Goal: Task Accomplishment & Management: Manage account settings

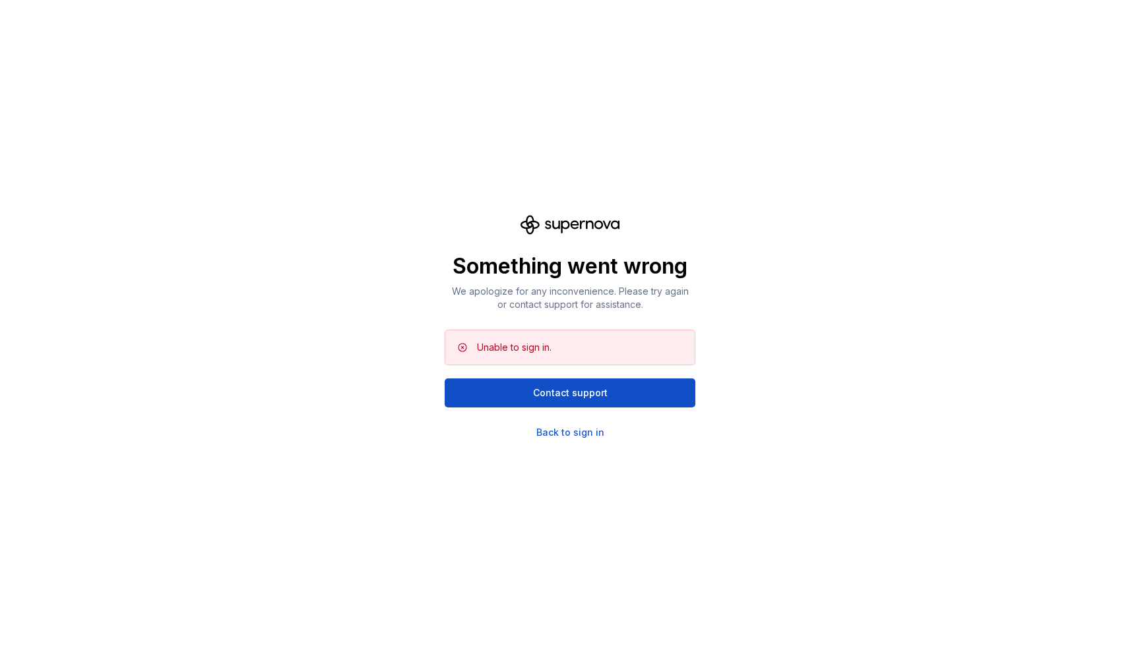
click at [580, 425] on div "Something went wrong We apologize for any inconvenience. Please try again or co…" at bounding box center [570, 327] width 251 height 224
click at [580, 427] on div "Back to sign in" at bounding box center [570, 432] width 68 height 13
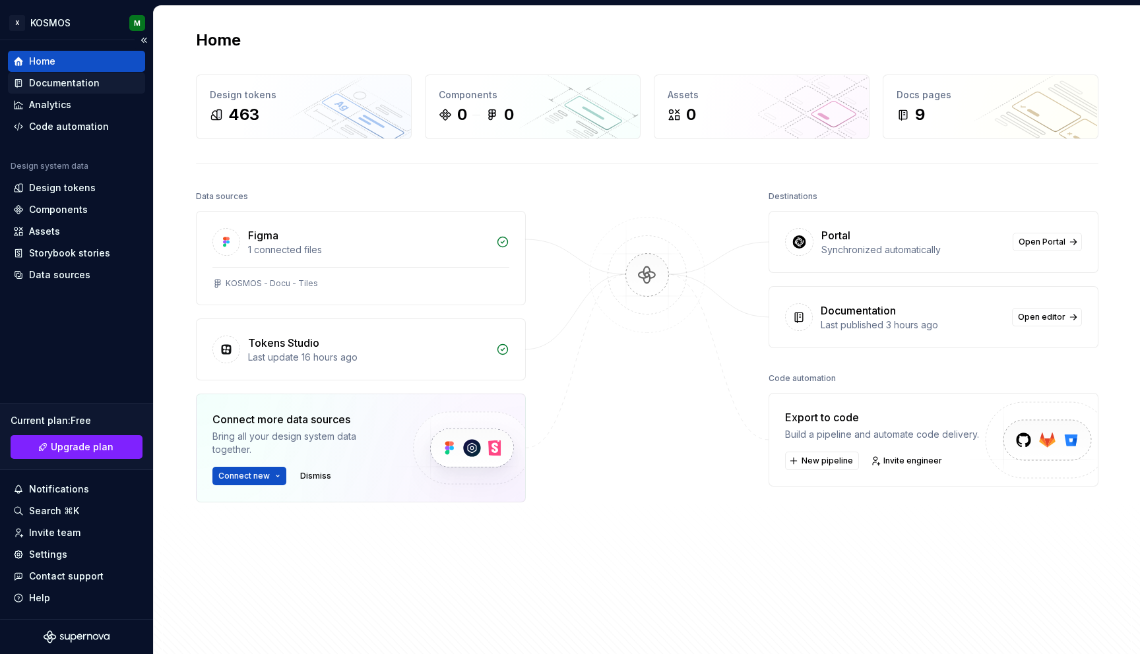
click at [95, 80] on div "Documentation" at bounding box center [64, 83] width 71 height 13
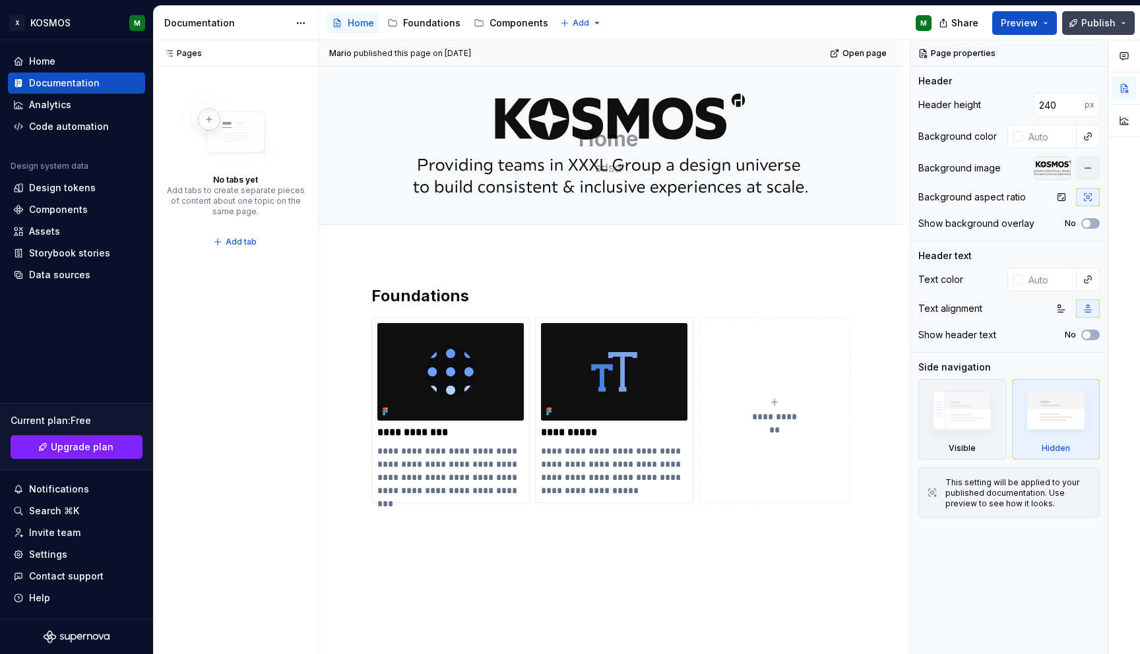
click at [1117, 15] on button "Publish" at bounding box center [1098, 23] width 73 height 24
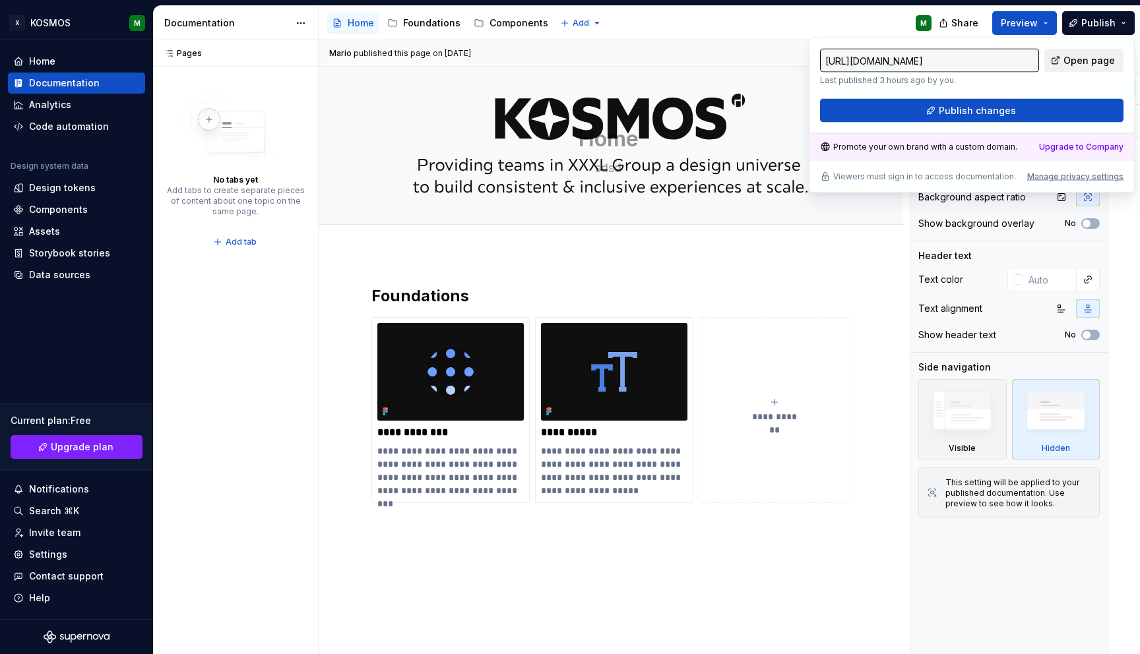
click at [1091, 66] on span "Open page" at bounding box center [1088, 60] width 51 height 13
click at [79, 195] on div "Design tokens" at bounding box center [76, 187] width 137 height 21
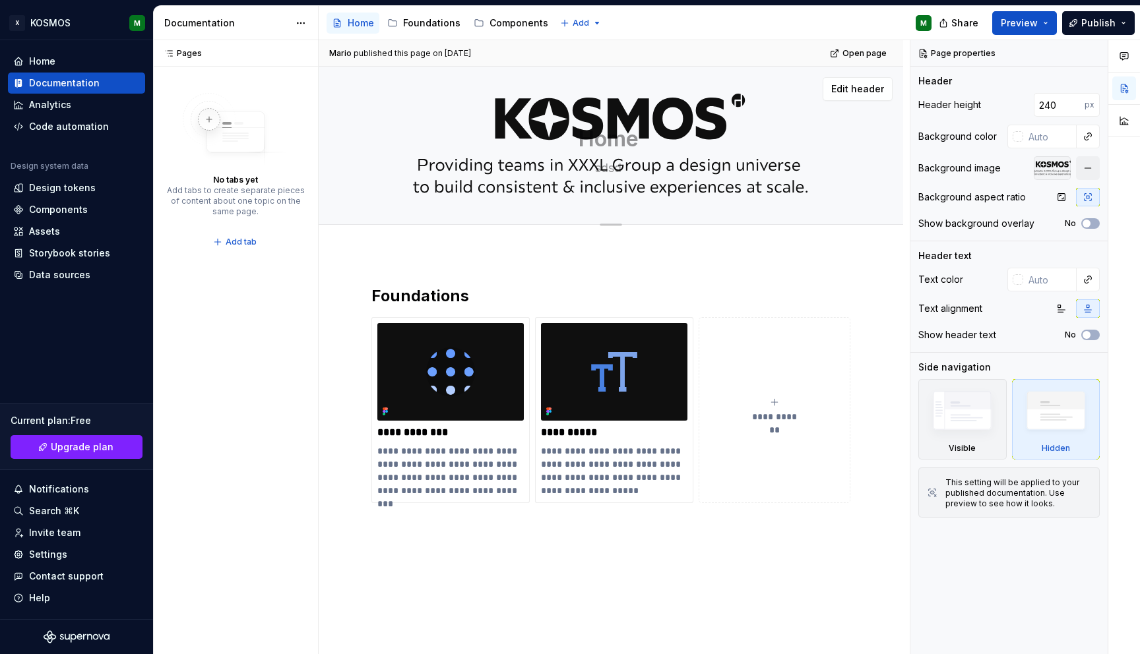
type textarea "*"
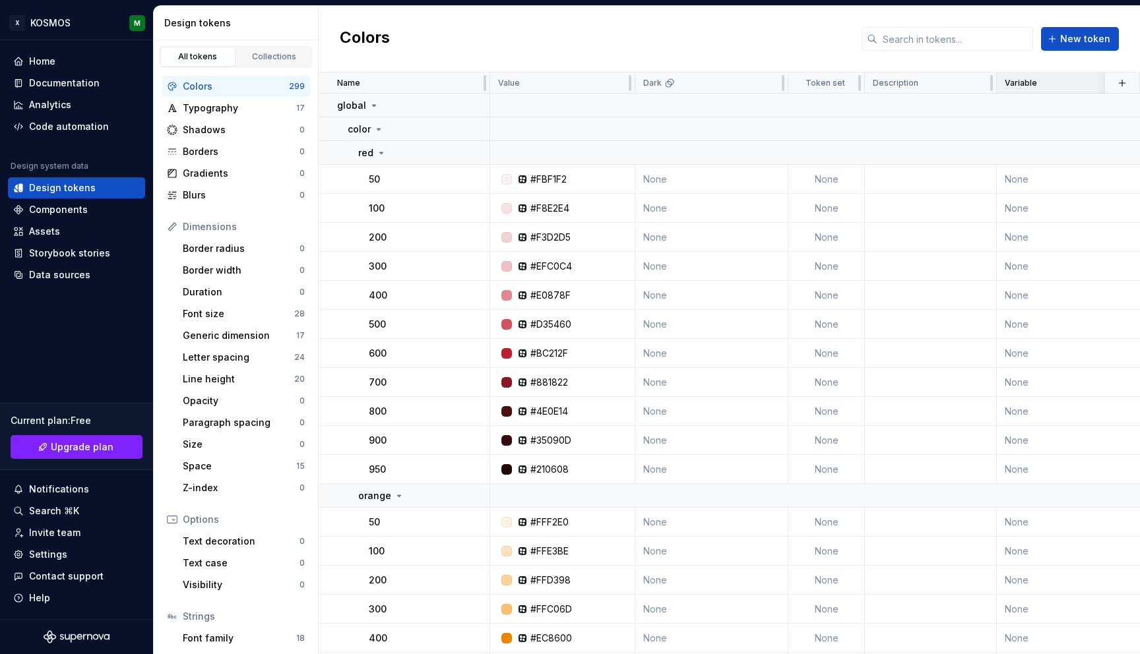
click at [1085, 86] on div "Variable" at bounding box center [1094, 83] width 179 height 11
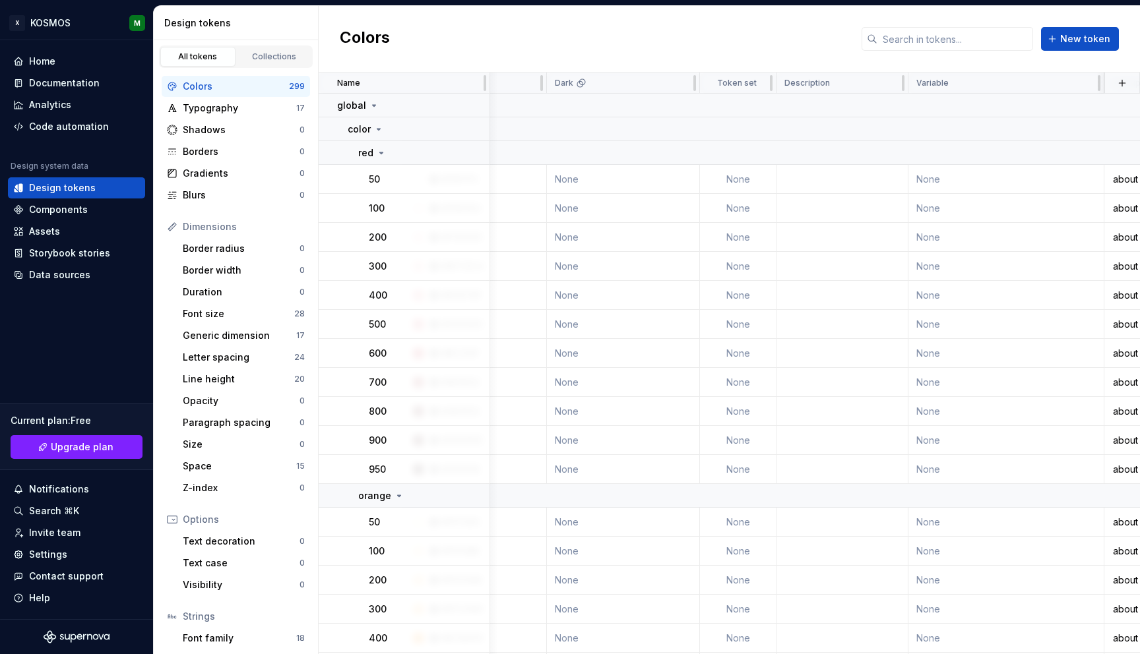
scroll to position [0, 100]
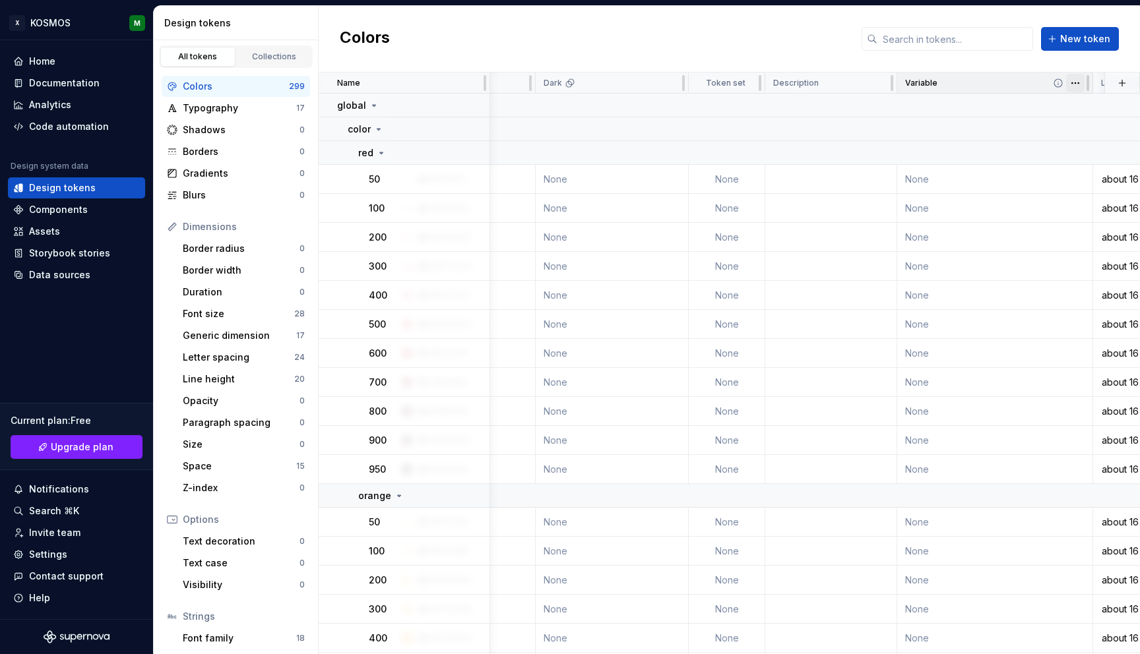
click at [1077, 82] on html "X KOSMOS M Home Documentation Analytics Code automation Design system data Desi…" at bounding box center [570, 327] width 1140 height 654
click at [1064, 176] on div "Delete property" at bounding box center [1080, 183] width 112 height 21
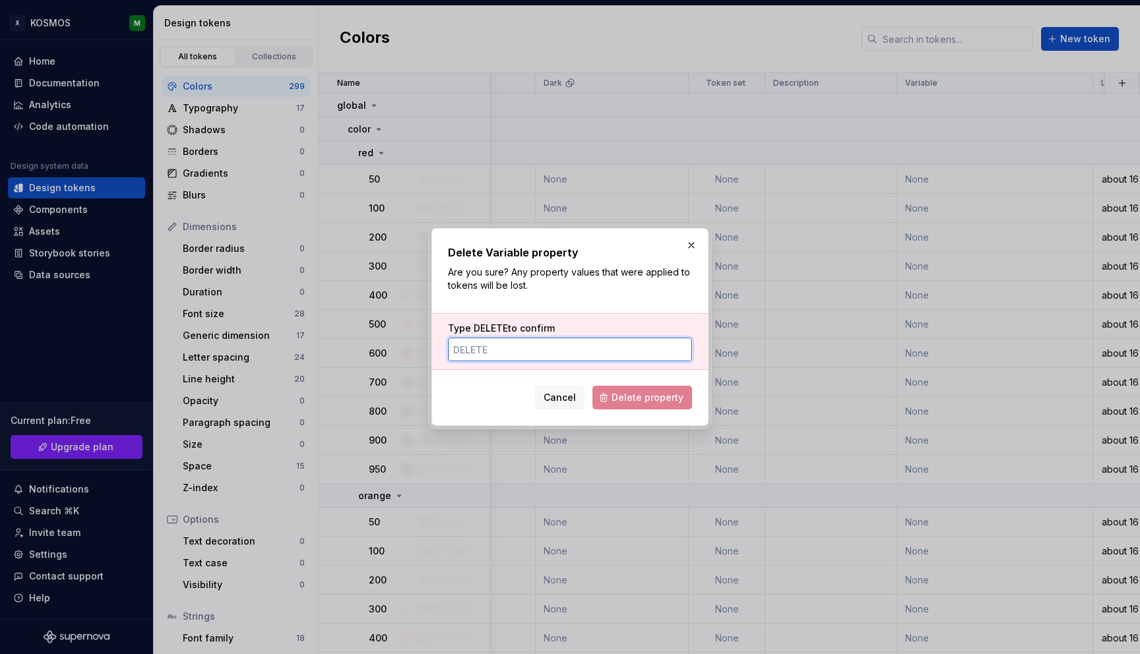
click at [590, 350] on input "Type DELETE to confirm" at bounding box center [570, 350] width 244 height 24
type input "DELETE"
click at [631, 394] on span "Delete property" at bounding box center [648, 397] width 72 height 13
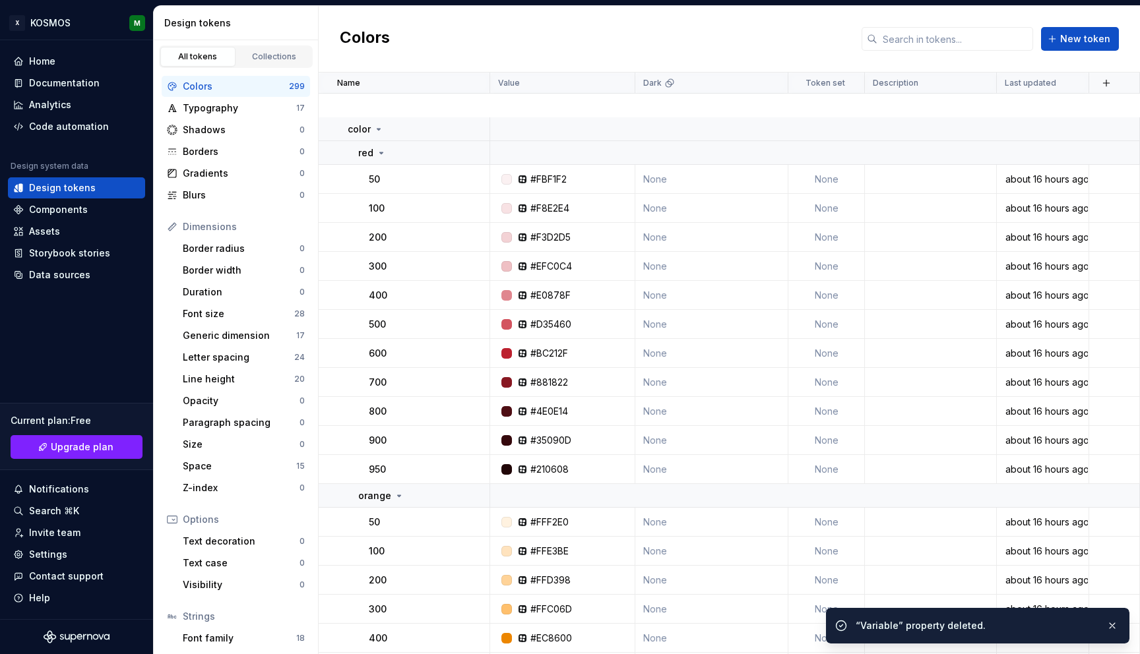
scroll to position [329, 0]
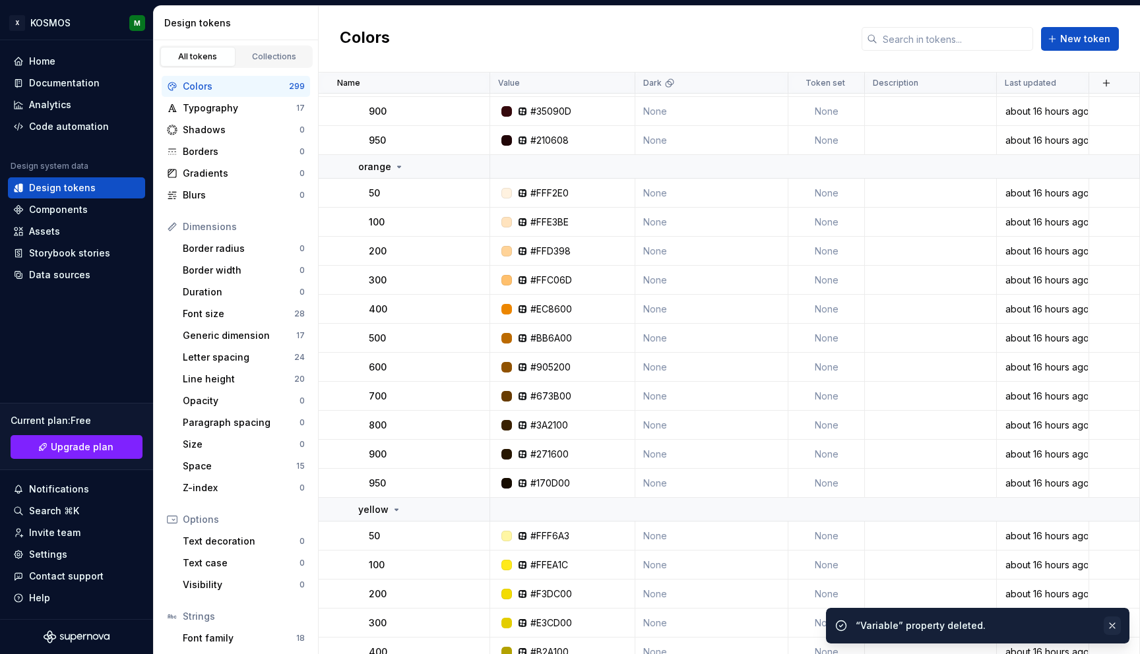
click at [1111, 627] on button "button" at bounding box center [1112, 626] width 17 height 18
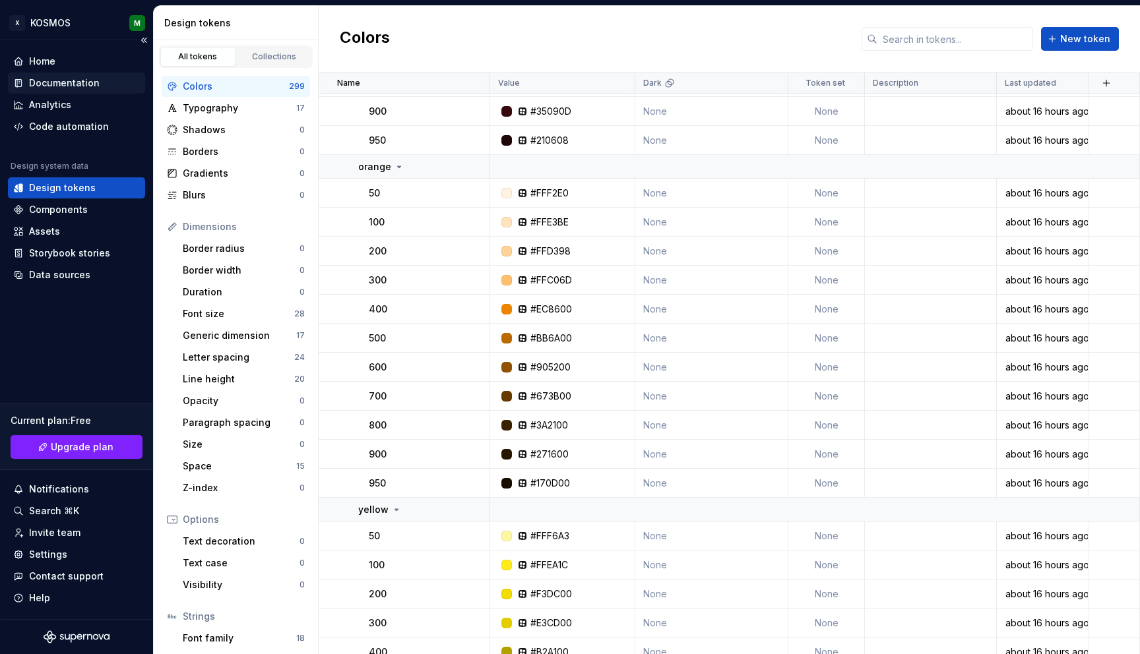
click at [80, 80] on div "Documentation" at bounding box center [64, 83] width 71 height 13
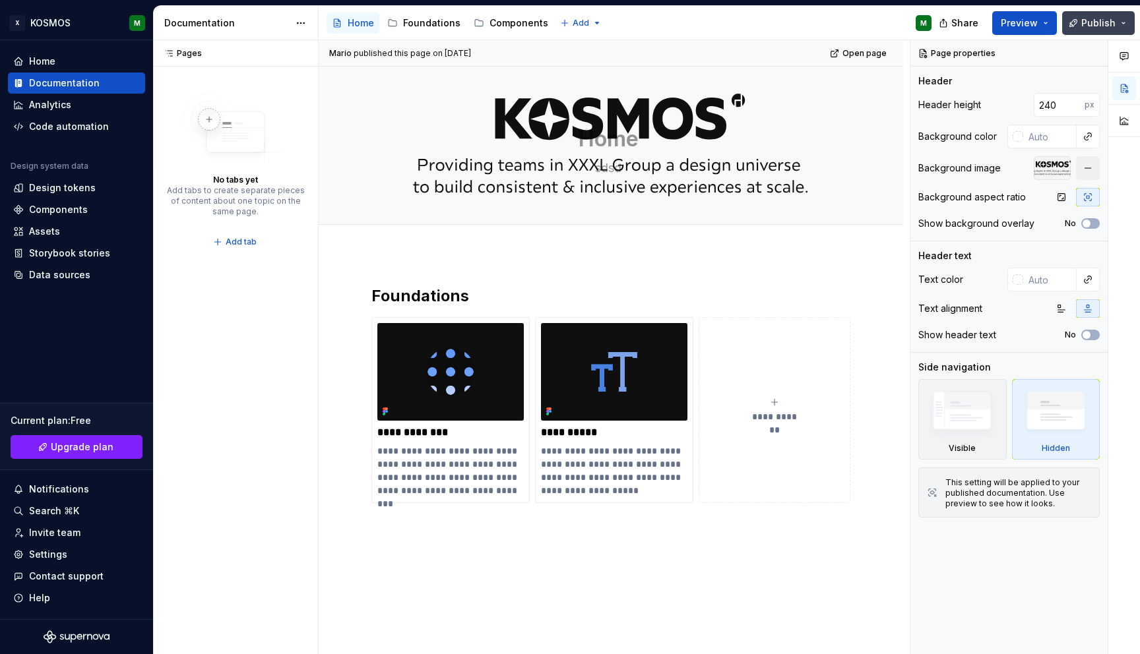
click at [1090, 24] on span "Publish" at bounding box center [1098, 22] width 34 height 13
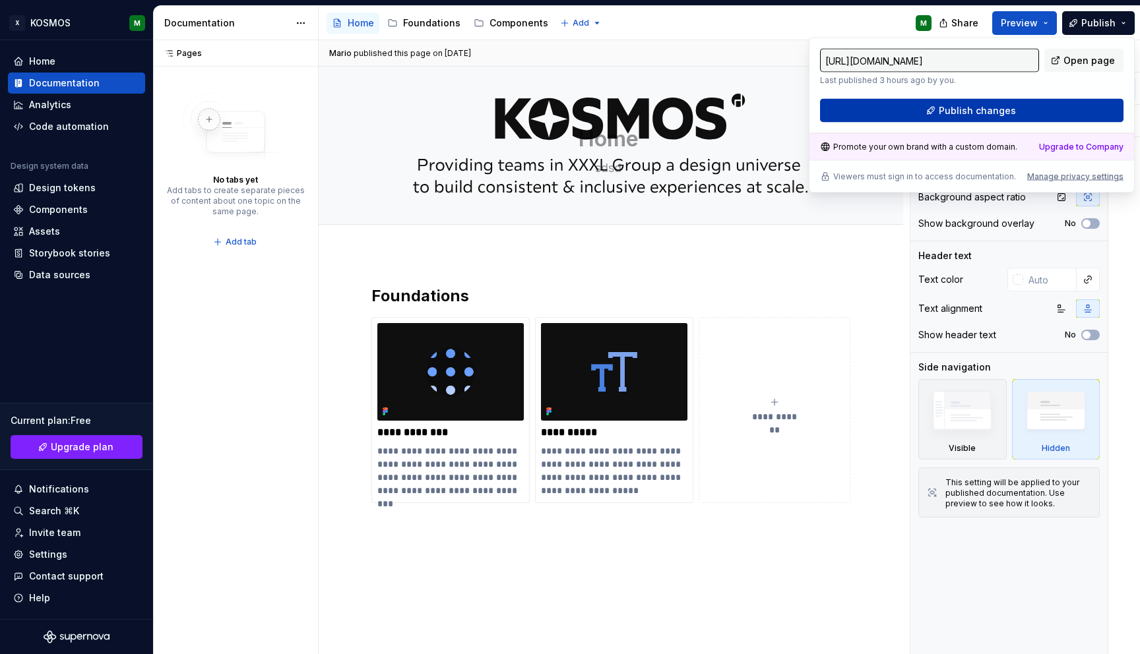
click at [1015, 110] on button "Publish changes" at bounding box center [971, 111] width 303 height 24
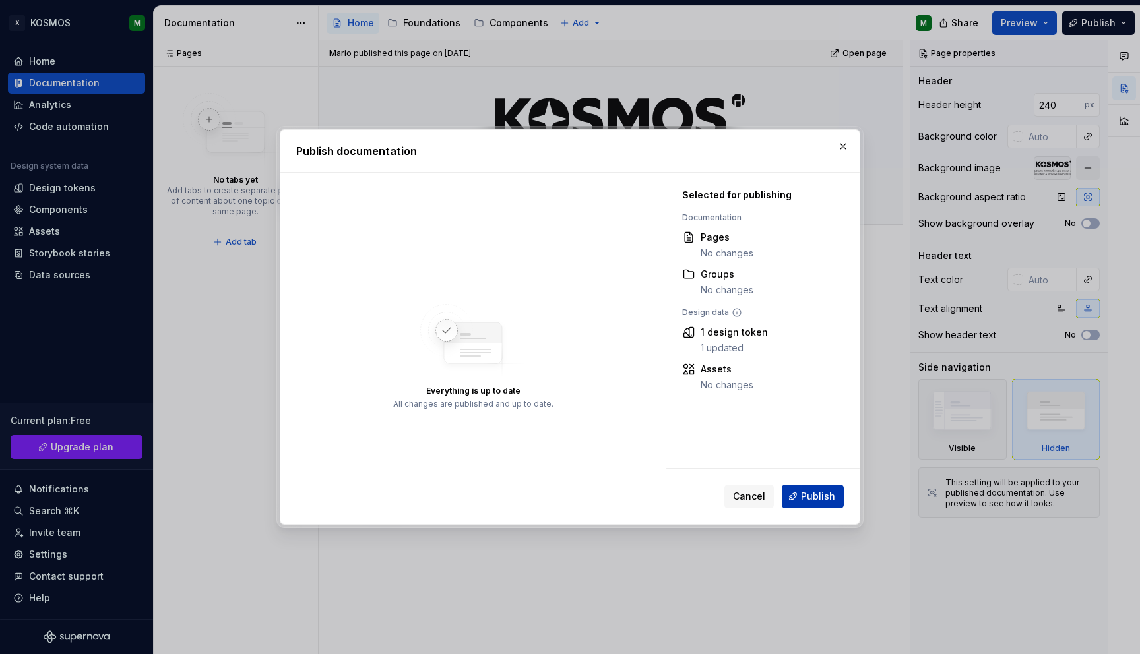
click at [831, 498] on span "Publish" at bounding box center [818, 496] width 34 height 13
type textarea "*"
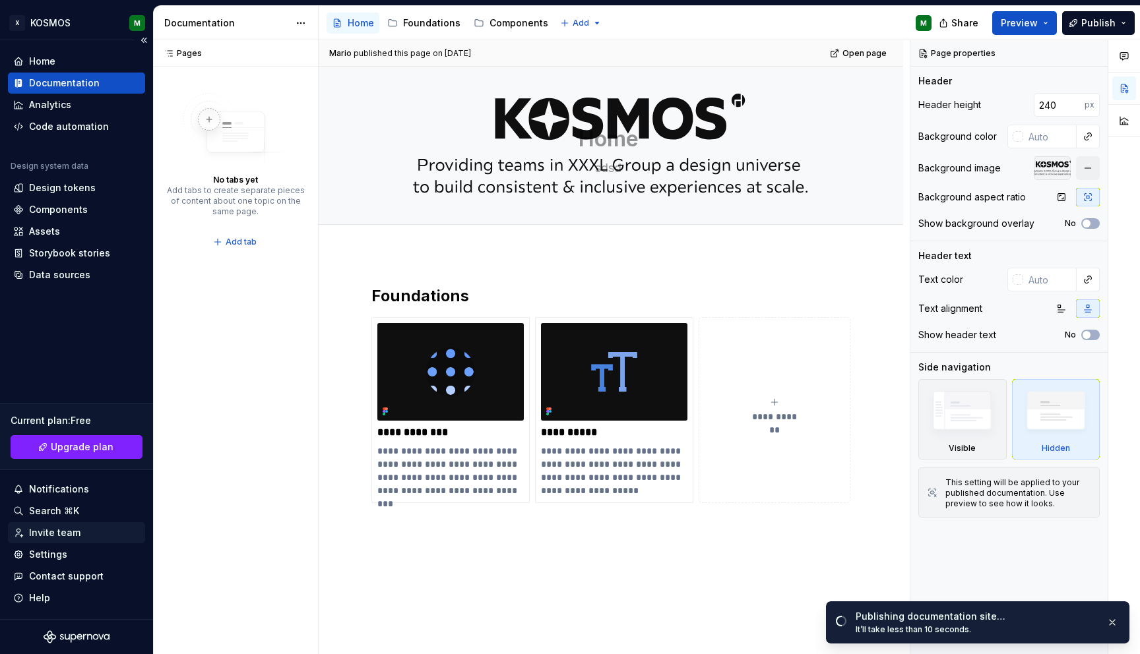
click at [73, 535] on div "Invite team" at bounding box center [54, 532] width 51 height 13
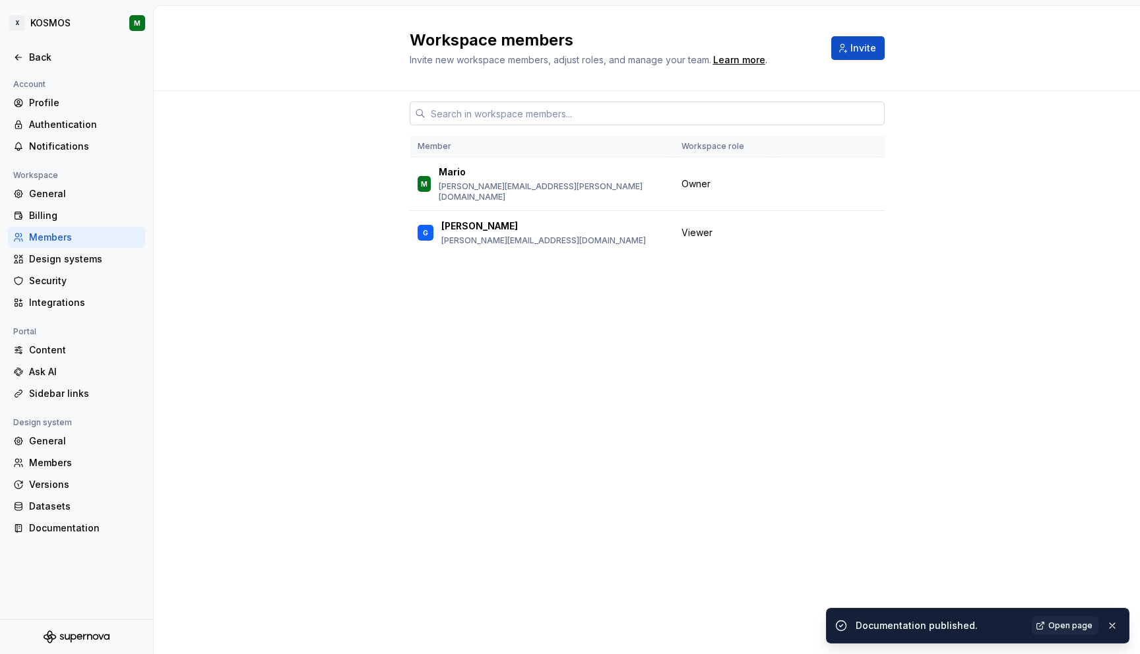
click at [567, 109] on input "text" at bounding box center [654, 114] width 459 height 24
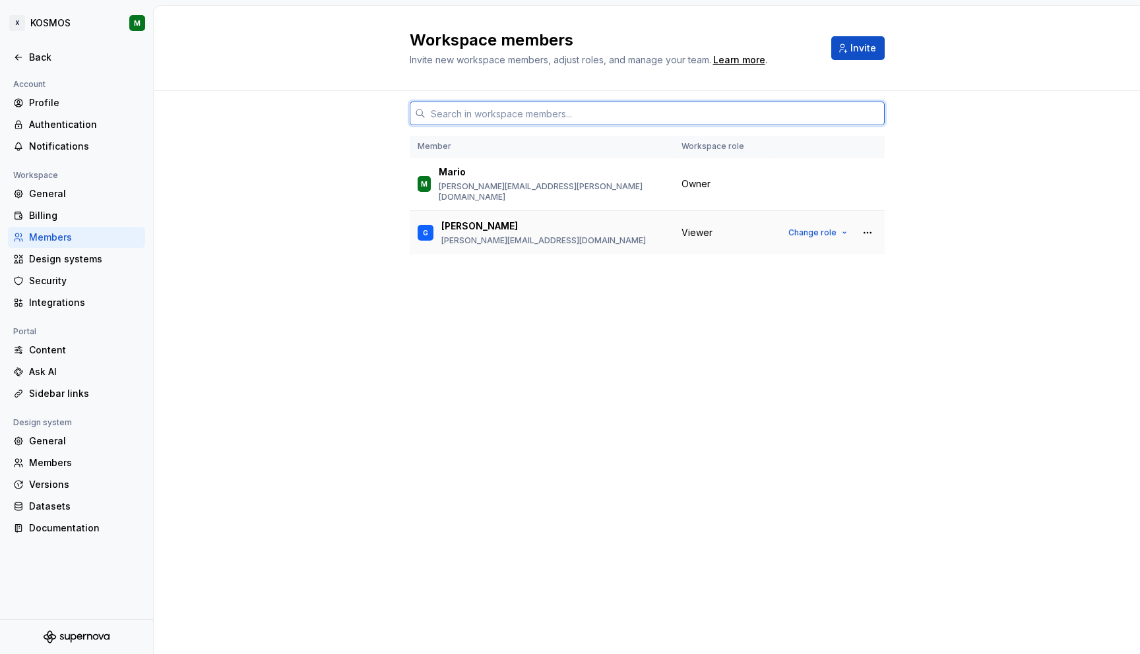
paste input "[PERSON_NAME][EMAIL_ADDRESS][PERSON_NAME][DOMAIN_NAME]"
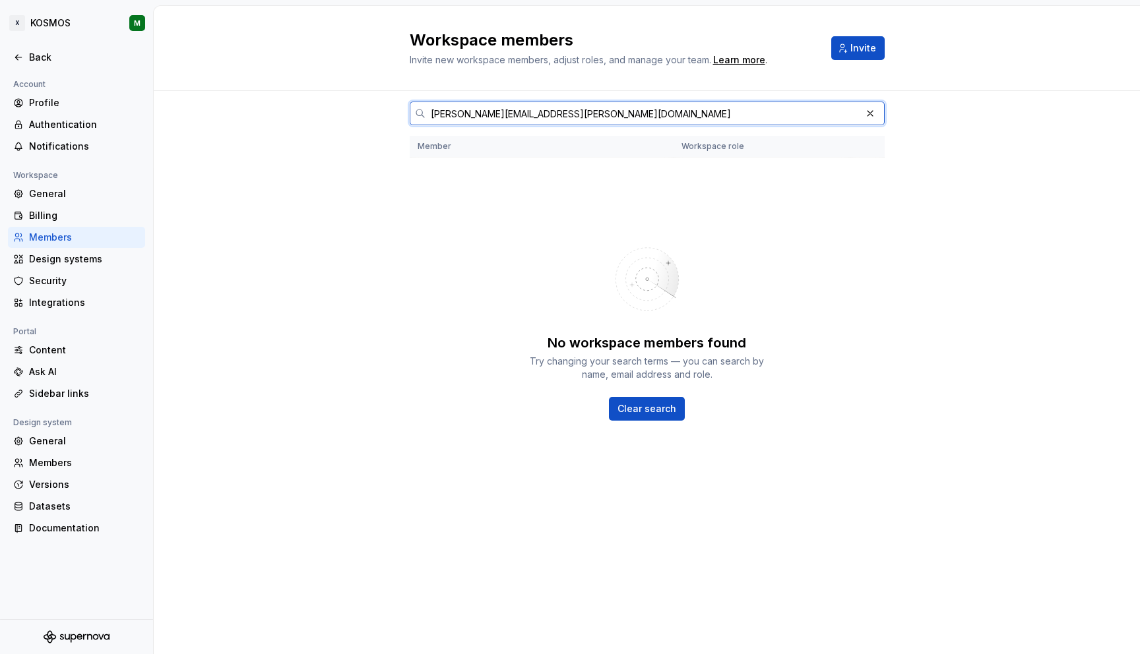
type input "[PERSON_NAME][EMAIL_ADDRESS][PERSON_NAME][DOMAIN_NAME]"
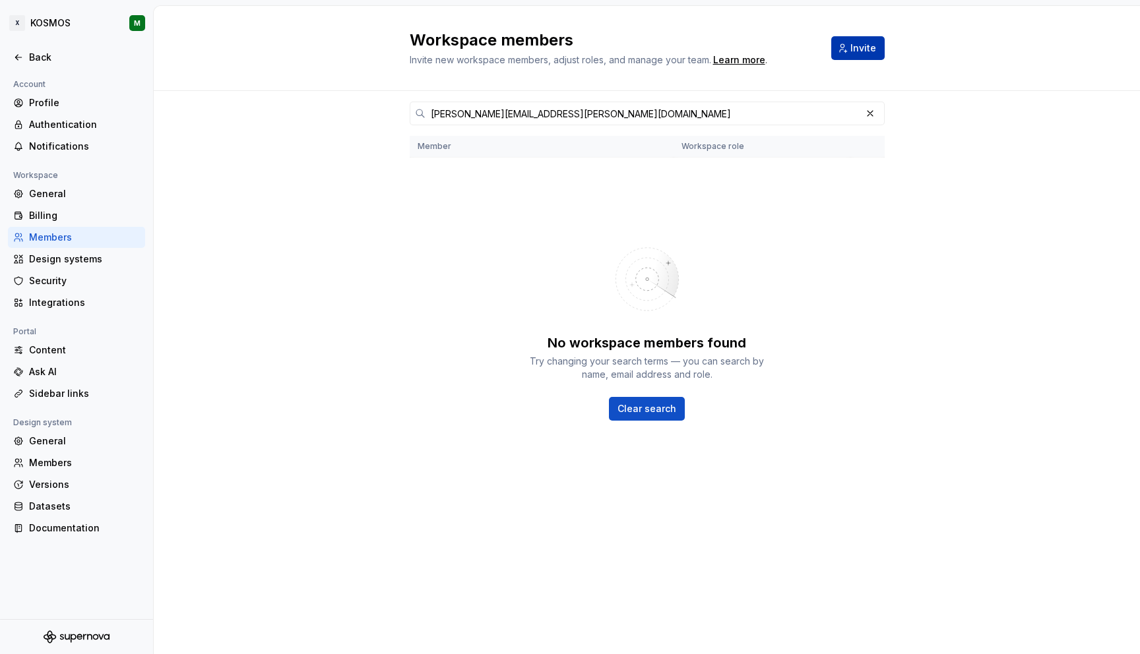
click at [864, 48] on span "Invite" at bounding box center [863, 48] width 26 height 13
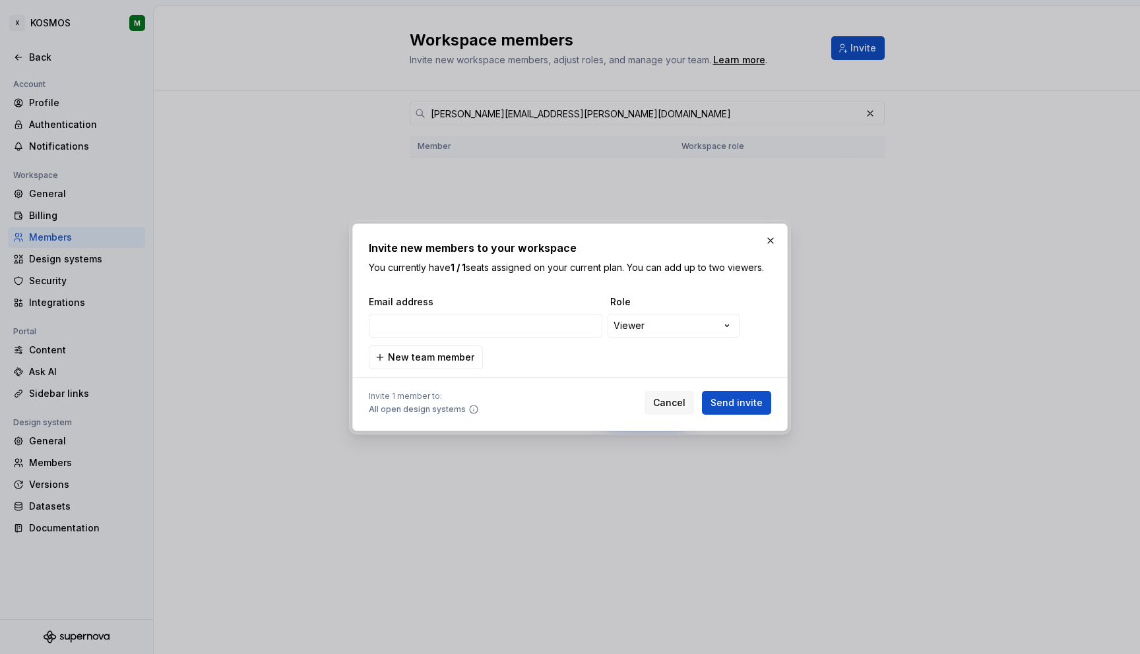
type input "[PERSON_NAME][EMAIL_ADDRESS][PERSON_NAME][DOMAIN_NAME]"
click at [447, 356] on span "New team member" at bounding box center [431, 357] width 86 height 13
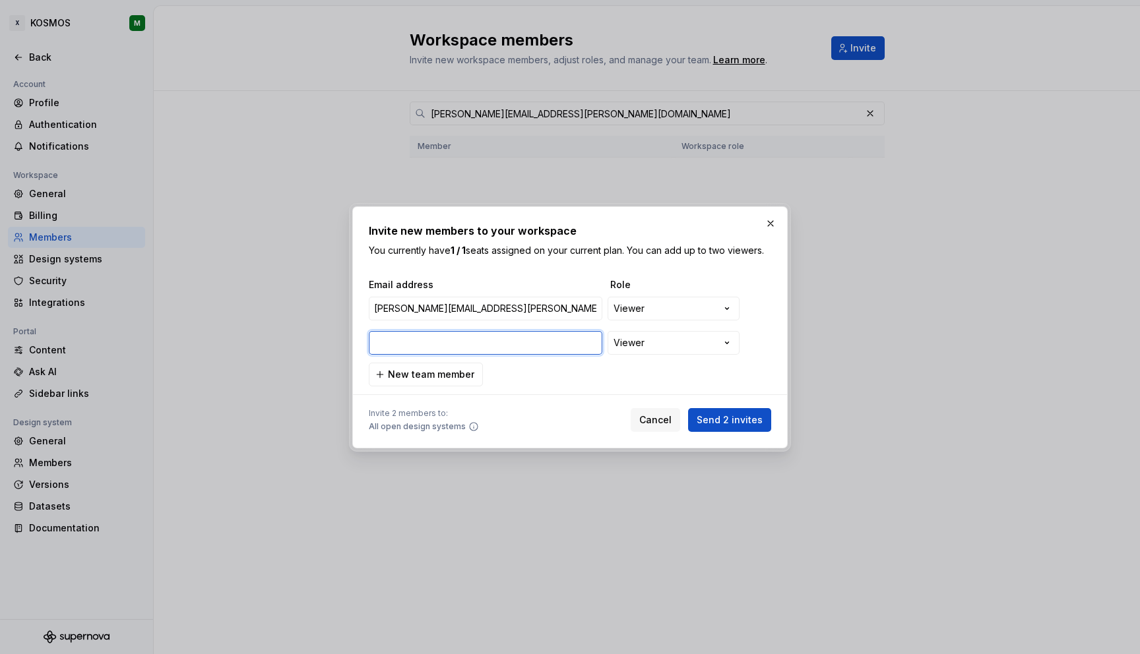
paste input "[EMAIL_ADDRESS][DOMAIN_NAME]"
type input "[EMAIL_ADDRESS][DOMAIN_NAME]"
click at [471, 372] on button "New team member" at bounding box center [426, 375] width 114 height 24
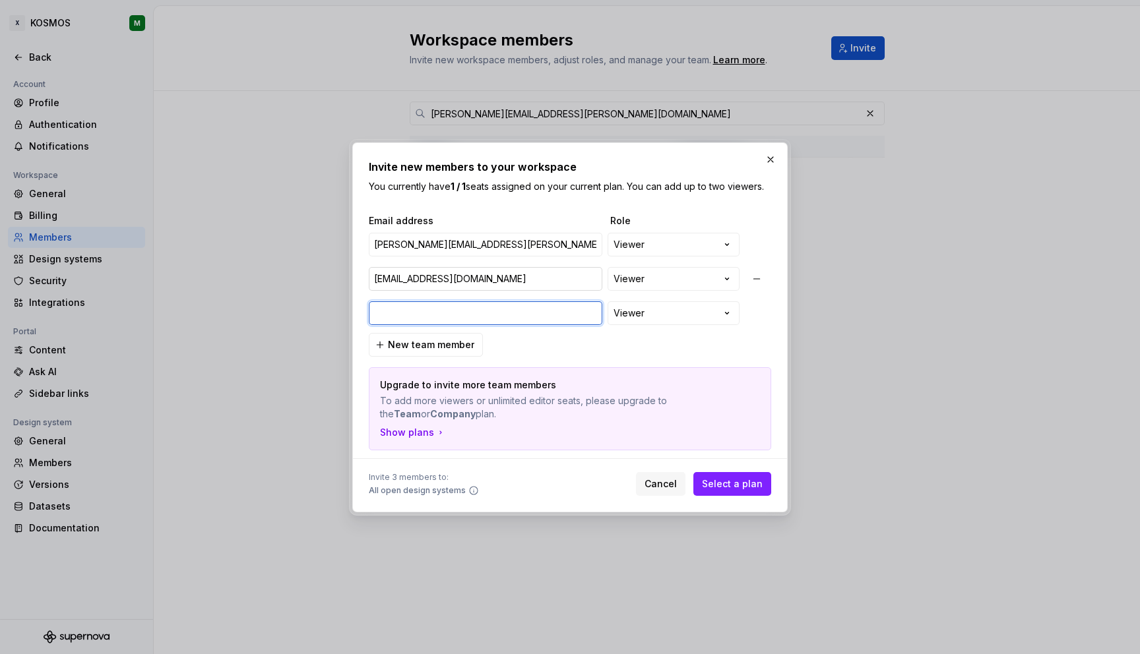
paste input "[PERSON_NAME][DOMAIN_NAME][EMAIL_ADDRESS][PERSON_NAME][DOMAIN_NAME]"
type input "[PERSON_NAME][DOMAIN_NAME][EMAIL_ADDRESS][PERSON_NAME][DOMAIN_NAME]"
click at [435, 347] on span "New team member" at bounding box center [431, 344] width 86 height 13
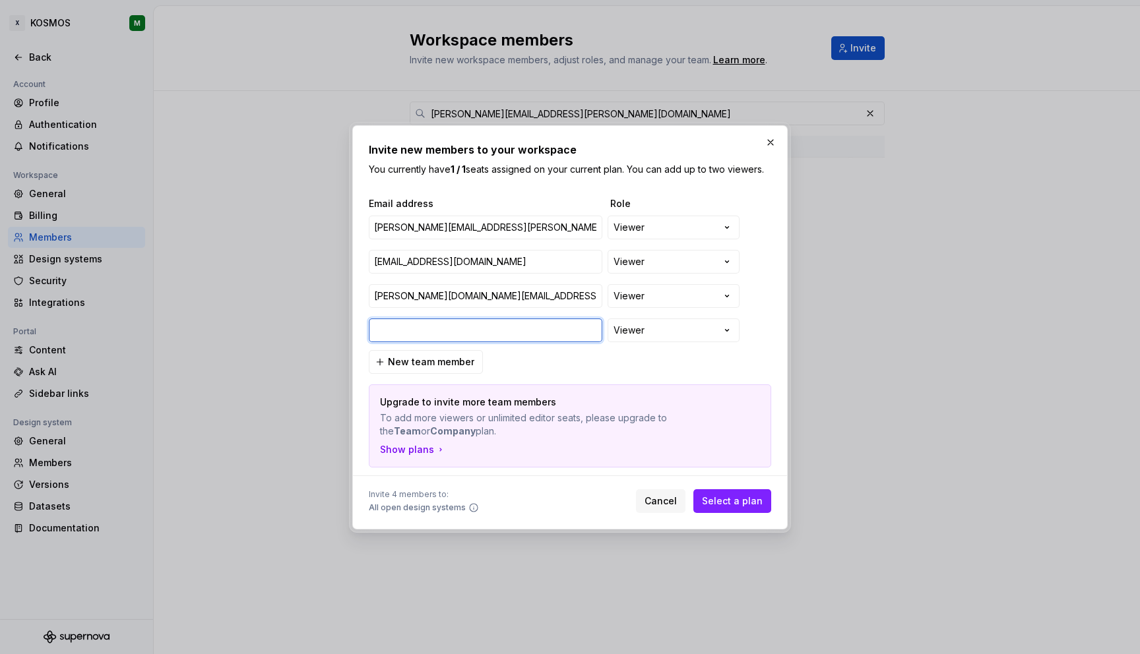
paste input "[PERSON_NAME][EMAIL_ADDRESS][DOMAIN_NAME]"
type input "[PERSON_NAME][EMAIL_ADDRESS][DOMAIN_NAME]"
click at [522, 365] on div "**********" at bounding box center [570, 332] width 402 height 270
click at [445, 352] on button "New team member" at bounding box center [426, 362] width 114 height 24
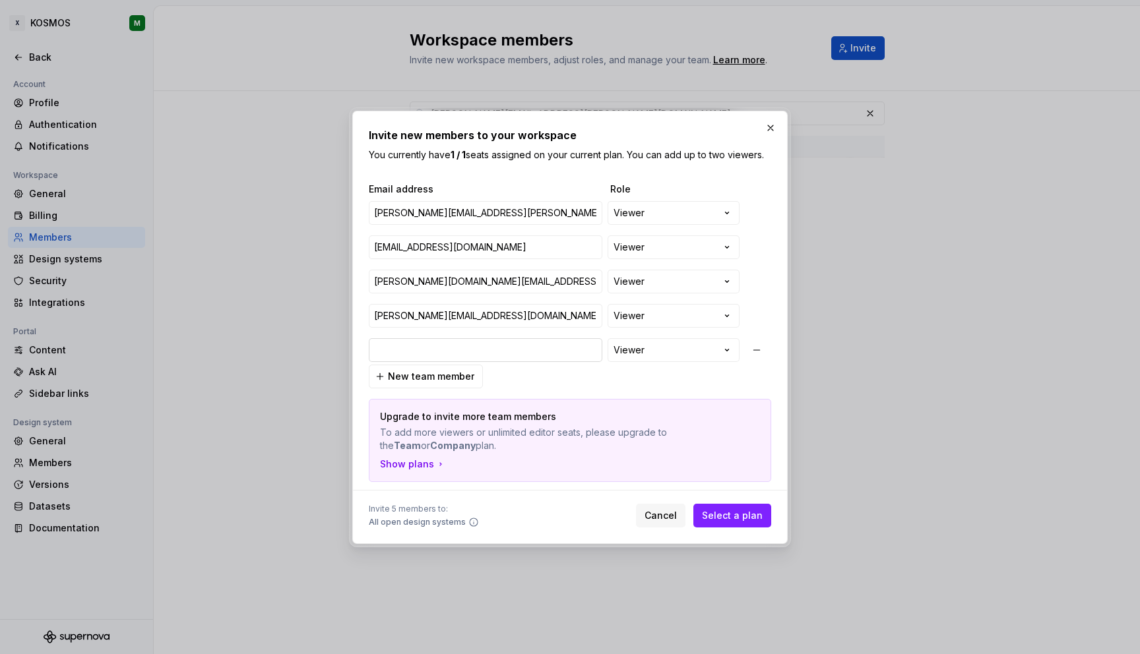
type input "[PERSON_NAME][EMAIL_ADDRESS][PERSON_NAME][DOMAIN_NAME]"
click at [521, 383] on div "**********" at bounding box center [570, 332] width 402 height 299
click at [528, 211] on input "[PERSON_NAME][EMAIL_ADDRESS][PERSON_NAME][DOMAIN_NAME]" at bounding box center [486, 213] width 234 height 24
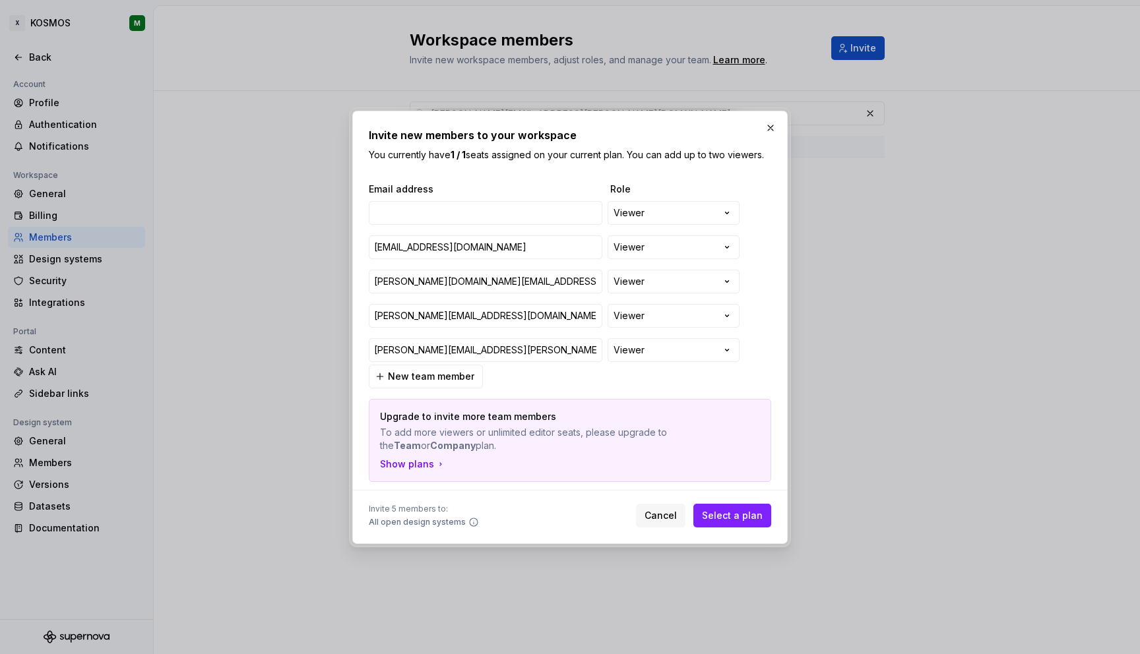
click at [548, 166] on div "**********" at bounding box center [570, 327] width 402 height 400
click at [506, 287] on input "[PERSON_NAME][DOMAIN_NAME][EMAIL_ADDRESS][PERSON_NAME][DOMAIN_NAME]" at bounding box center [486, 282] width 234 height 24
click at [468, 354] on input "[PERSON_NAME][EMAIL_ADDRESS][PERSON_NAME][DOMAIN_NAME]" at bounding box center [486, 350] width 234 height 24
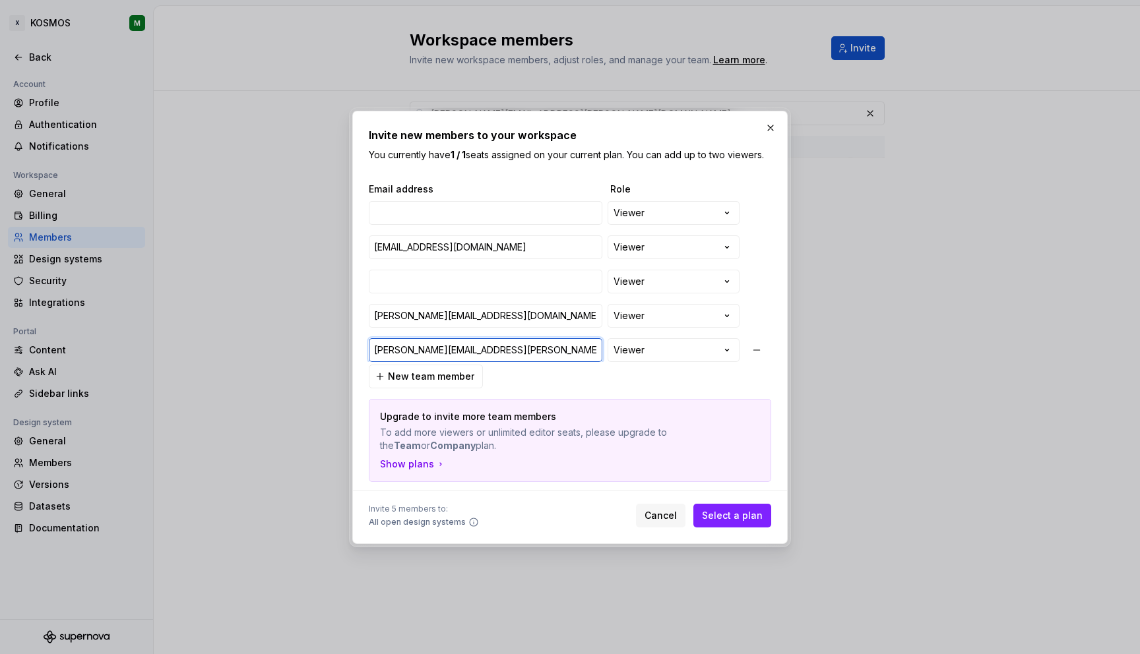
click at [468, 354] on input "[PERSON_NAME][EMAIL_ADDRESS][PERSON_NAME][DOMAIN_NAME]" at bounding box center [486, 350] width 234 height 24
click at [541, 365] on div "**********" at bounding box center [570, 332] width 402 height 299
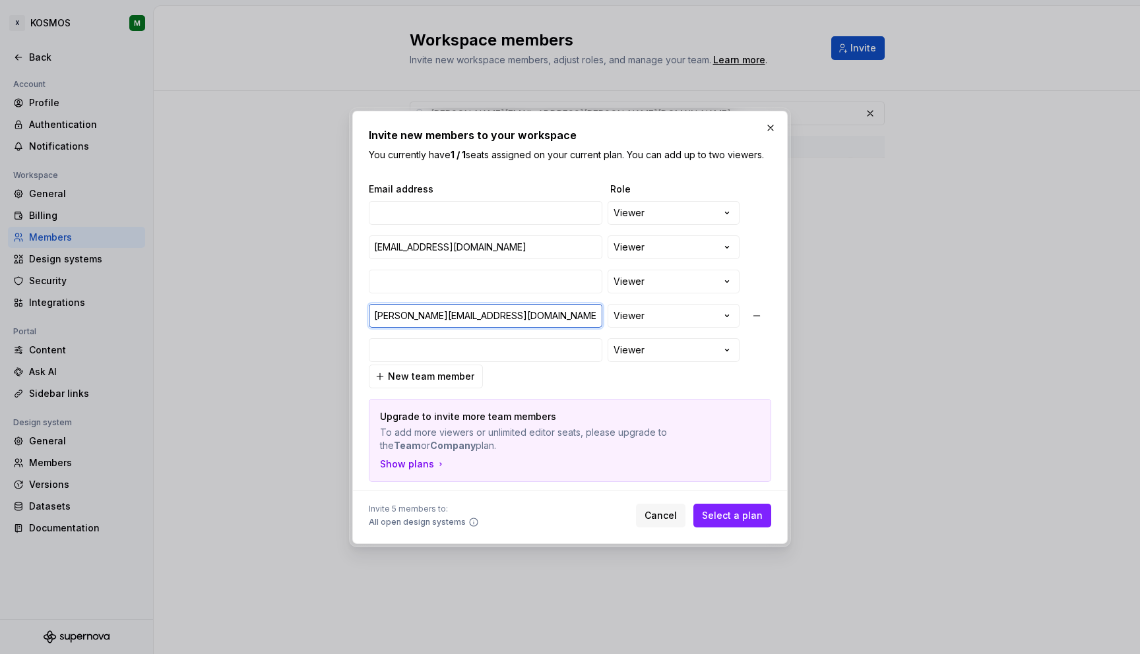
click at [487, 319] on input "[PERSON_NAME][EMAIL_ADDRESS][DOMAIN_NAME]" at bounding box center [486, 316] width 234 height 24
click at [573, 396] on div "**********" at bounding box center [570, 332] width 402 height 299
click at [772, 128] on button "button" at bounding box center [770, 128] width 18 height 18
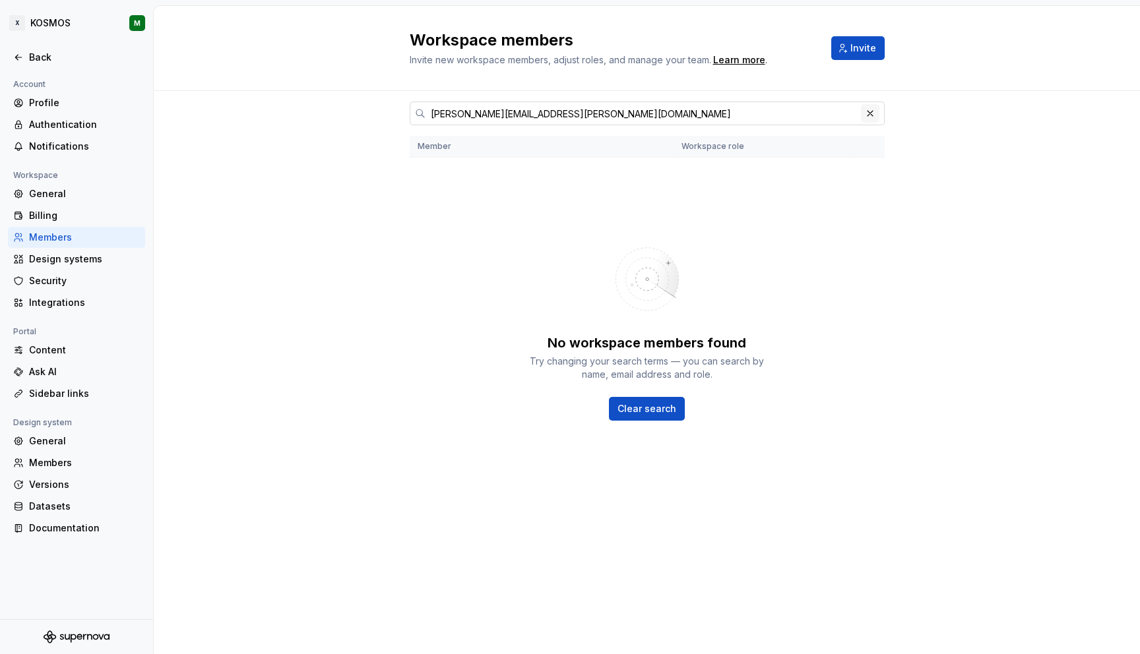
click at [872, 119] on button "button" at bounding box center [870, 113] width 18 height 18
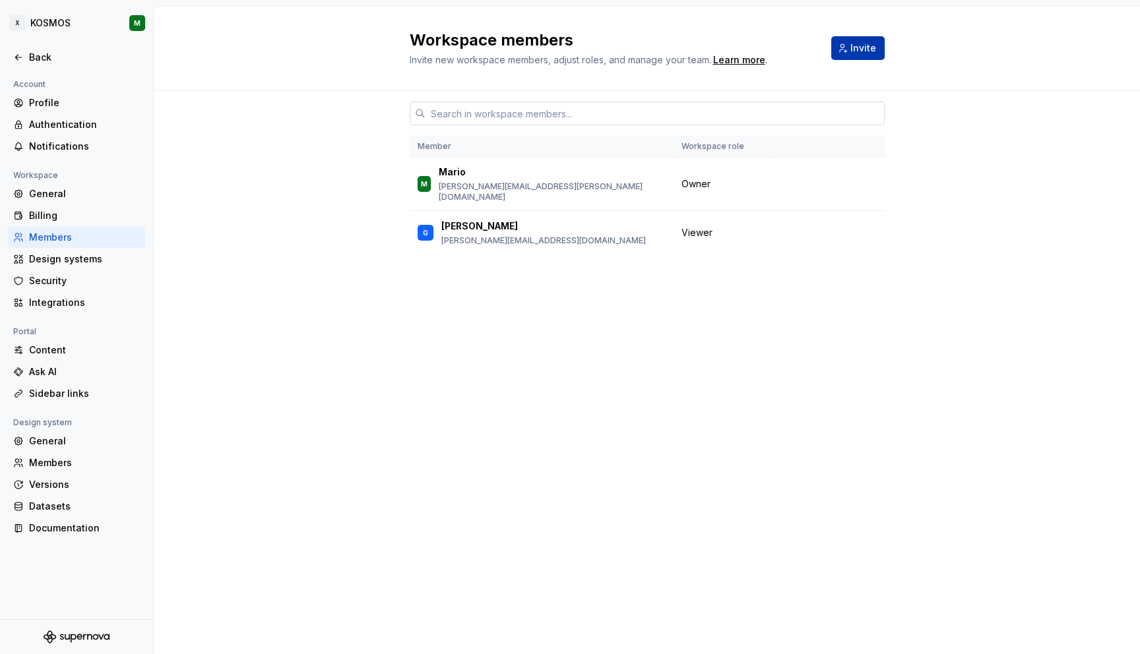
click at [867, 55] on button "Invite" at bounding box center [857, 48] width 53 height 24
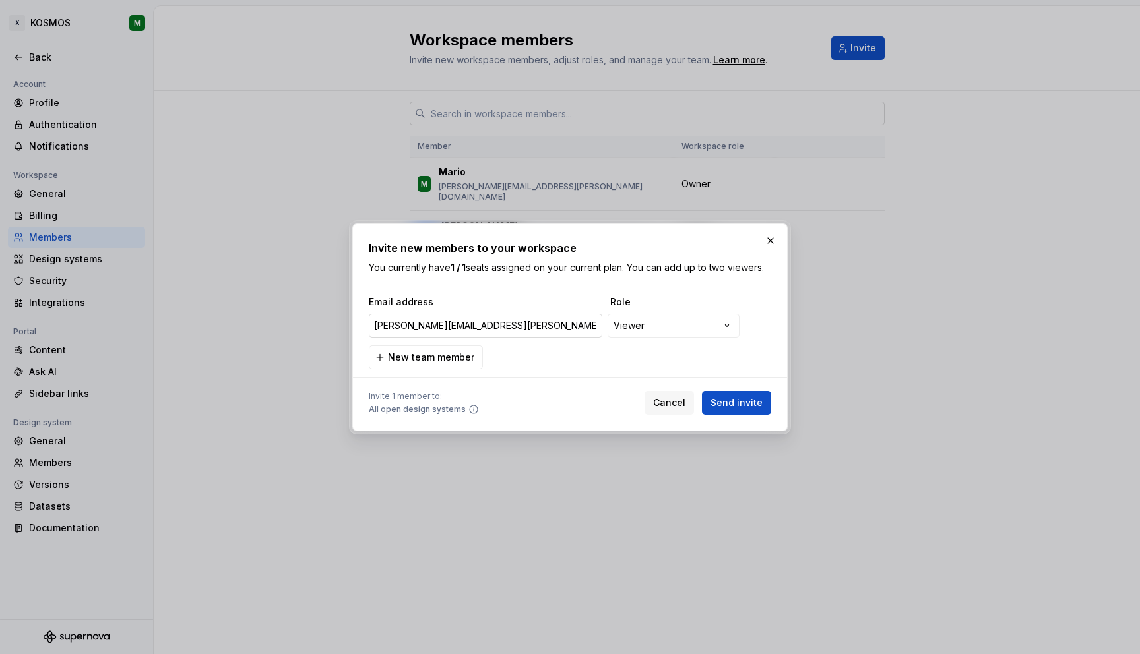
click at [552, 321] on input "[PERSON_NAME][EMAIL_ADDRESS][PERSON_NAME][DOMAIN_NAME]" at bounding box center [486, 326] width 234 height 24
paste input "oriol.bover"
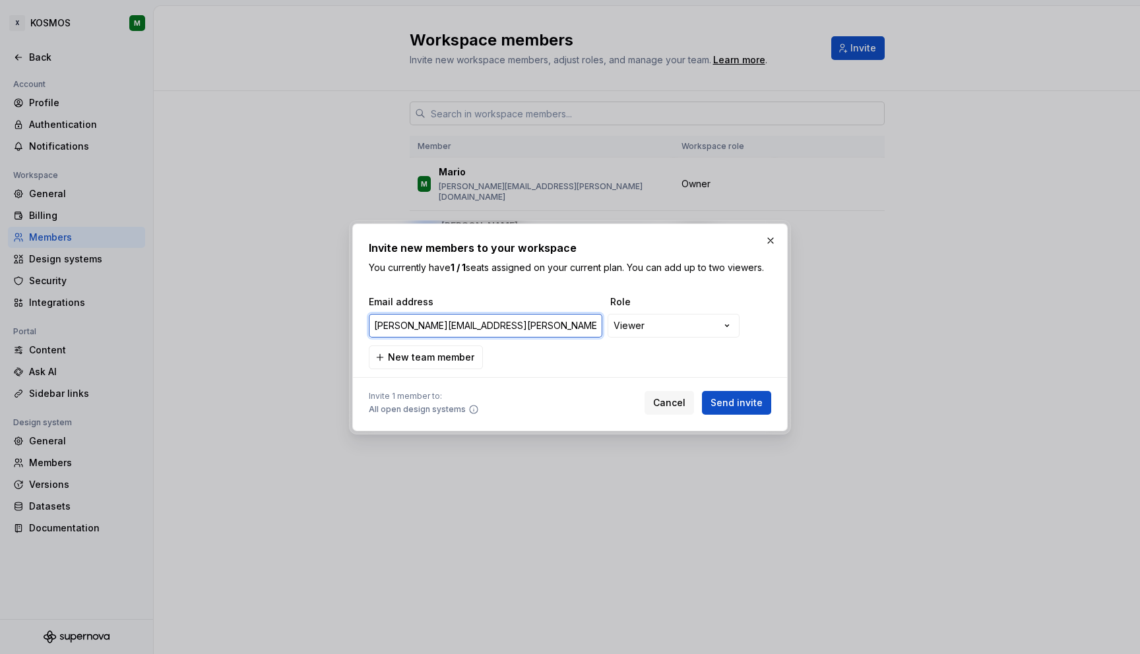
type input "[EMAIL_ADDRESS][DOMAIN_NAME]"
click at [749, 404] on span "Send invite" at bounding box center [736, 402] width 52 height 13
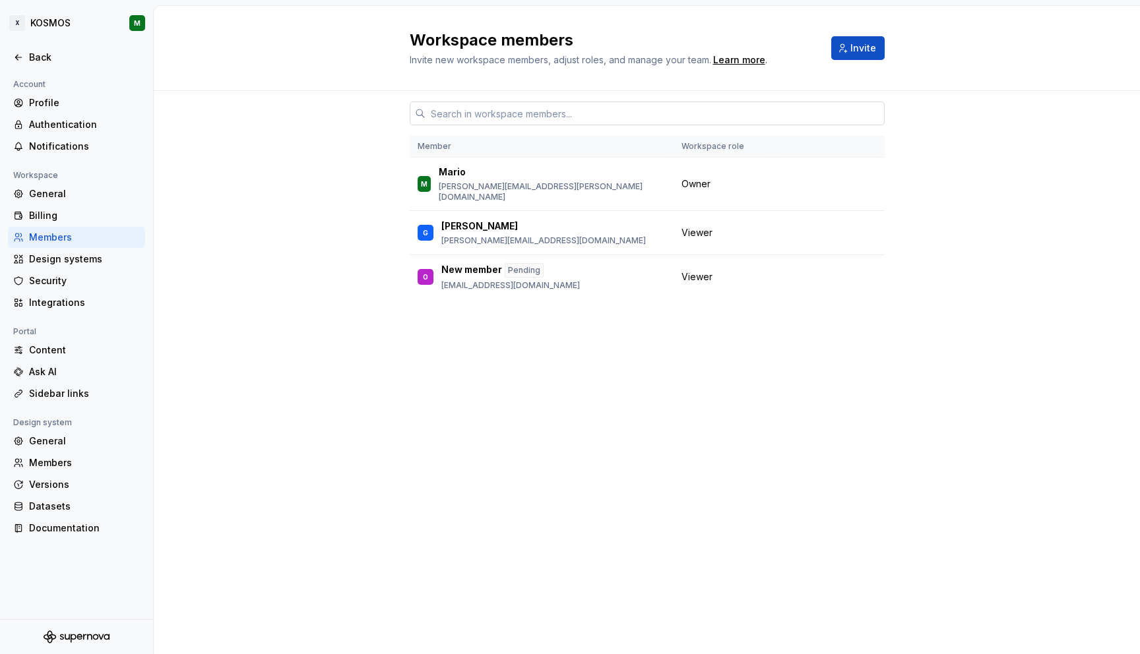
click at [856, 30] on div "Workspace members Invite new workspace members, adjust roles, and manage your t…" at bounding box center [647, 48] width 475 height 37
click at [854, 53] on span "Invite" at bounding box center [863, 48] width 26 height 13
